Goal: Task Accomplishment & Management: Manage account settings

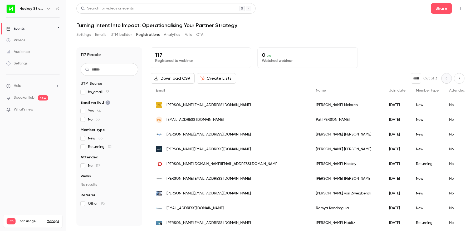
click at [116, 70] on input "text" at bounding box center [109, 69] width 57 height 13
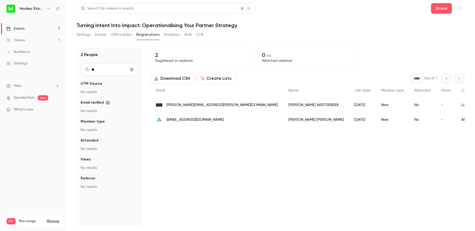
type input "*"
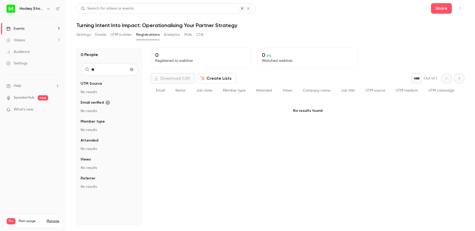
type input "*"
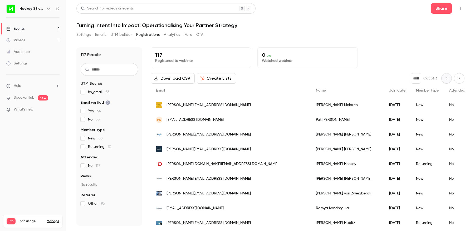
drag, startPoint x: 341, startPoint y: 23, endPoint x: 337, endPoint y: 25, distance: 4.7
click at [341, 23] on h1 "Turning Intent Into Impact: Operationalising Your Partner Strategy" at bounding box center [270, 25] width 388 height 6
click at [109, 69] on input "text" at bounding box center [109, 69] width 57 height 13
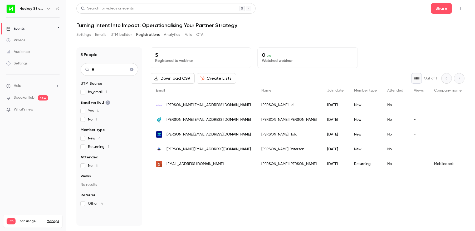
type input "*"
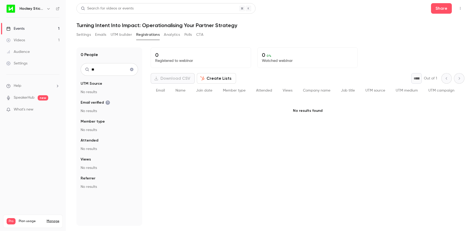
type input "*"
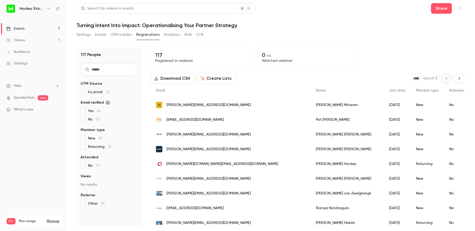
type input "*"
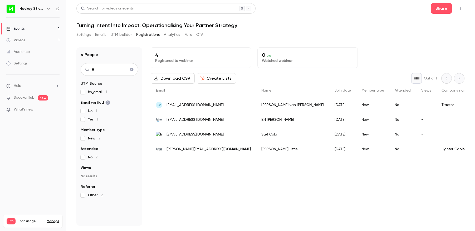
type input "*"
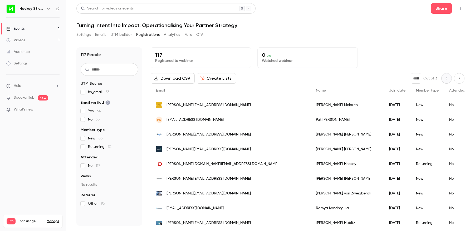
click at [111, 69] on input "text" at bounding box center [109, 69] width 57 height 13
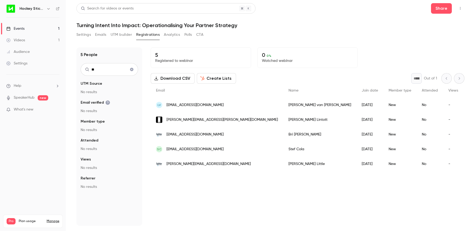
type input "*"
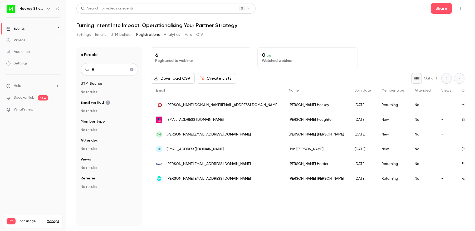
type input "*"
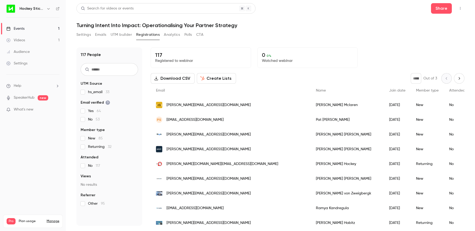
click at [107, 69] on input "text" at bounding box center [109, 69] width 57 height 13
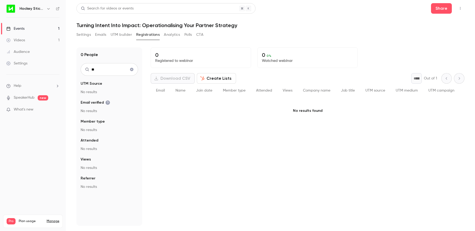
type input "*"
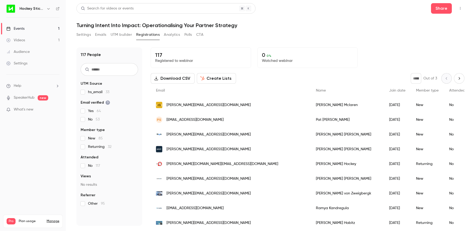
click at [94, 70] on input "text" at bounding box center [109, 69] width 57 height 13
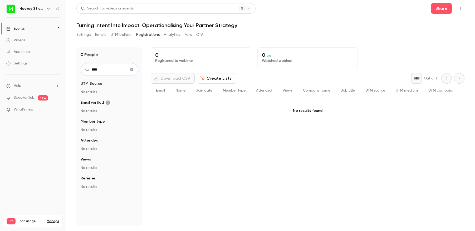
type input "****"
drag, startPoint x: 132, startPoint y: 70, endPoint x: 130, endPoint y: 72, distance: 3.2
click at [132, 70] on icon "Clear search" at bounding box center [131, 69] width 3 height 3
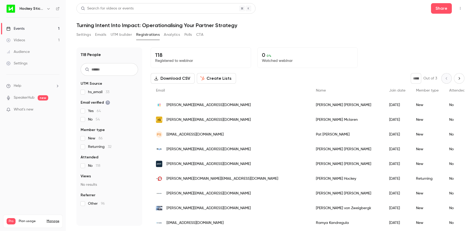
click at [114, 68] on input "text" at bounding box center [109, 69] width 57 height 13
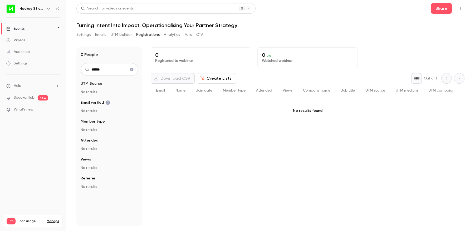
type input "******"
click at [132, 69] on icon "Clear search" at bounding box center [131, 69] width 3 height 3
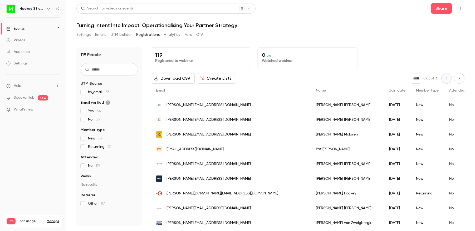
click at [100, 36] on button "Emails" at bounding box center [100, 35] width 11 height 8
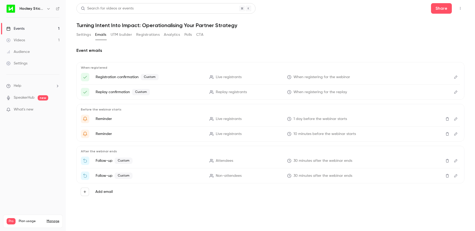
click at [456, 159] on icon "Edit" at bounding box center [456, 161] width 4 height 4
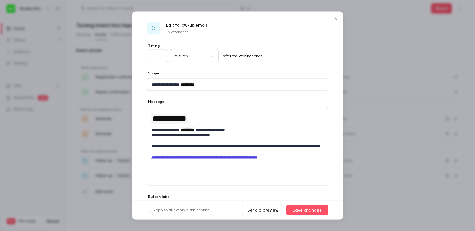
click at [338, 17] on icon "Close" at bounding box center [336, 19] width 6 height 4
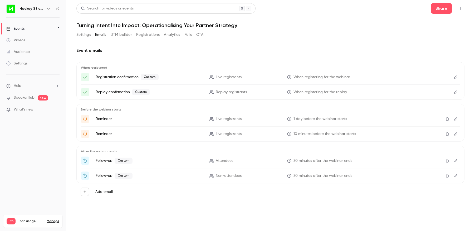
click at [147, 36] on button "Registrations" at bounding box center [147, 35] width 23 height 8
